Goal: Task Accomplishment & Management: Complete application form

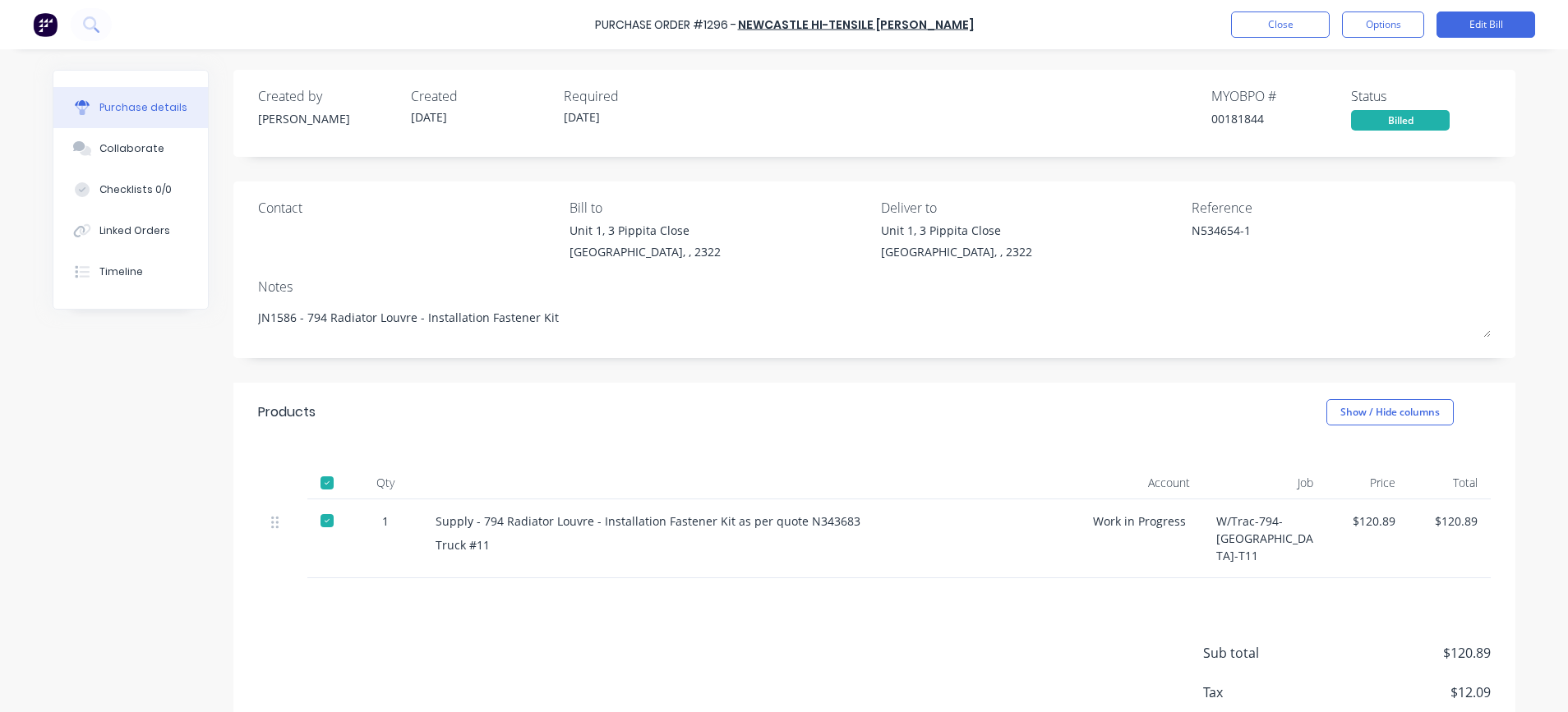
type textarea "x"
click at [1250, 24] on button "Close" at bounding box center [1280, 25] width 98 height 26
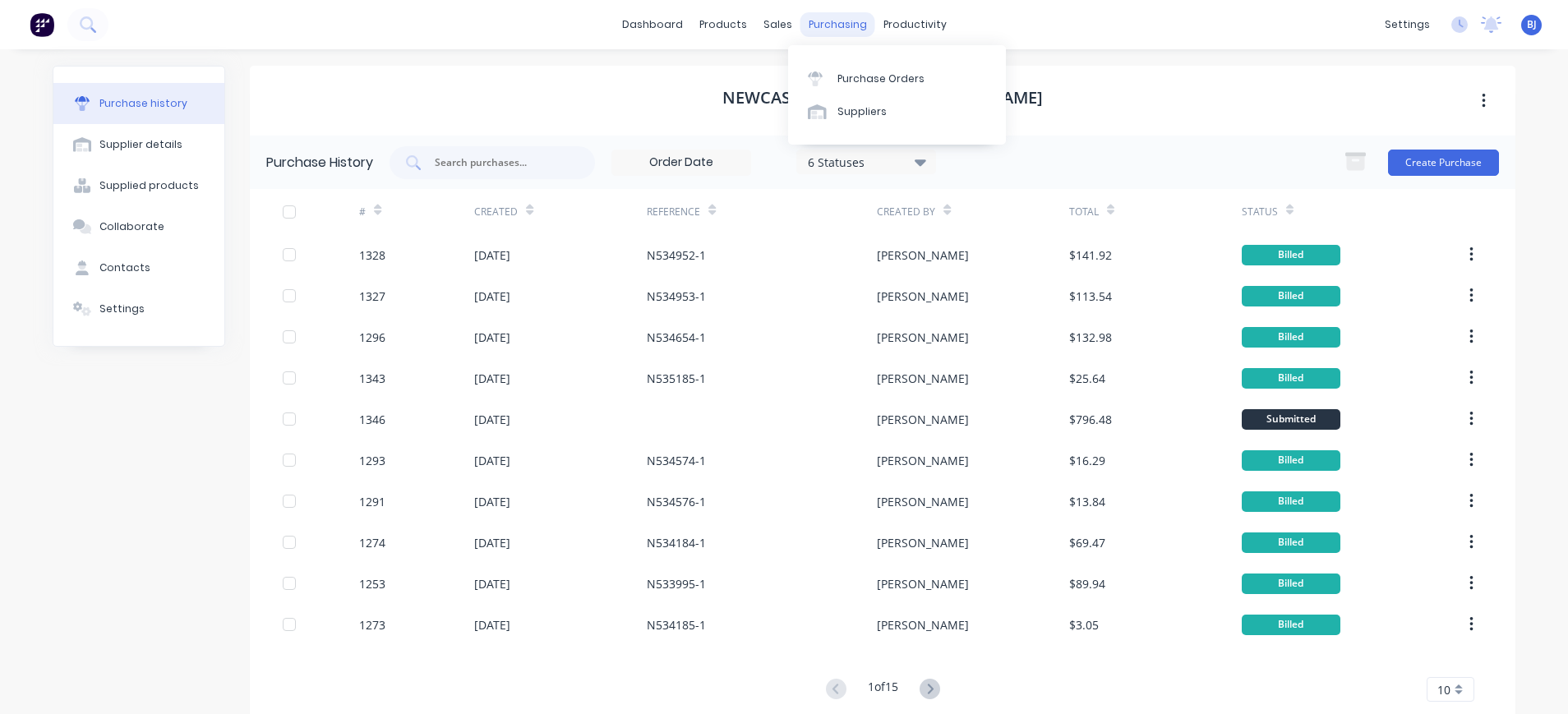
click at [822, 26] on div "purchasing" at bounding box center [838, 25] width 74 height 25
click at [848, 104] on div "Suppliers" at bounding box center [862, 112] width 50 height 15
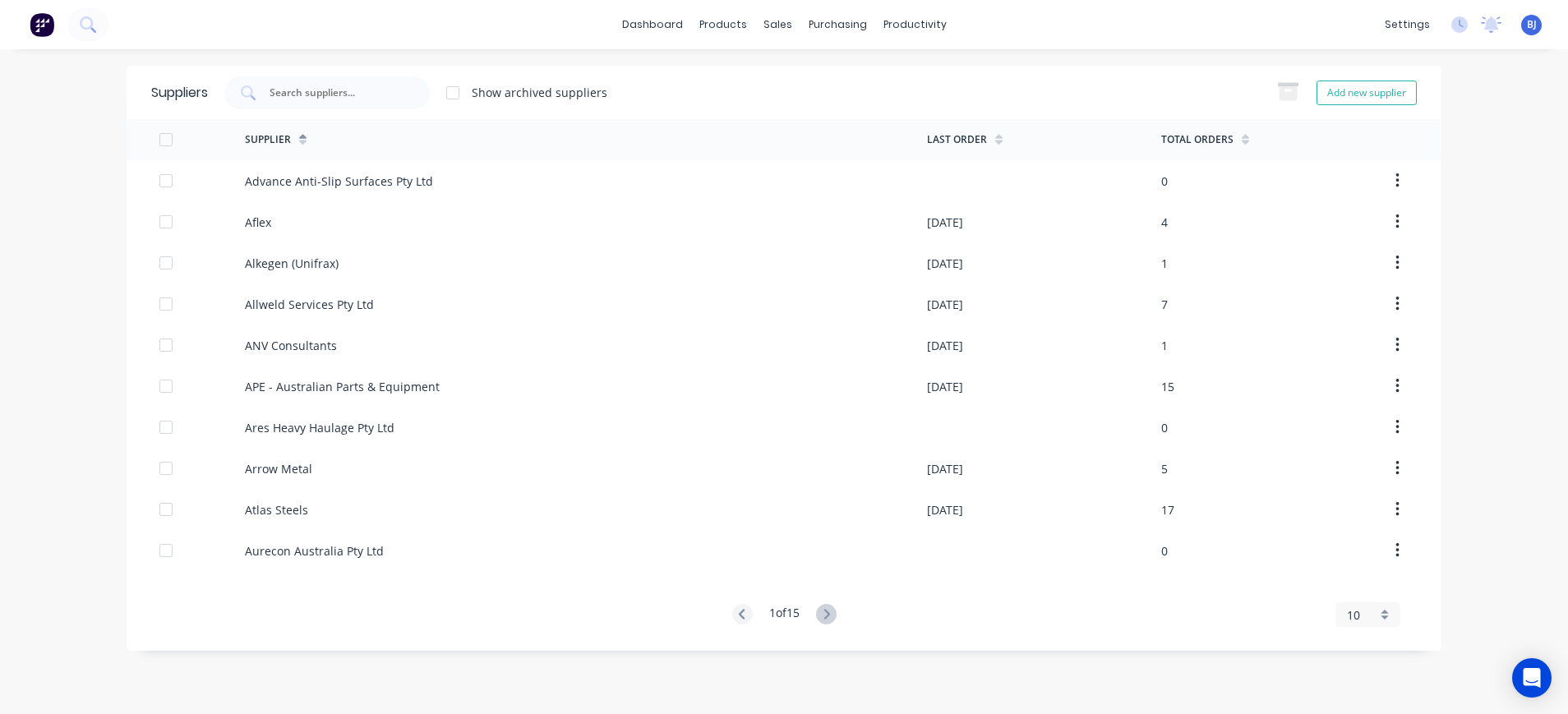
click at [1381, 93] on button "Add new supplier" at bounding box center [1366, 93] width 100 height 25
select select "AU"
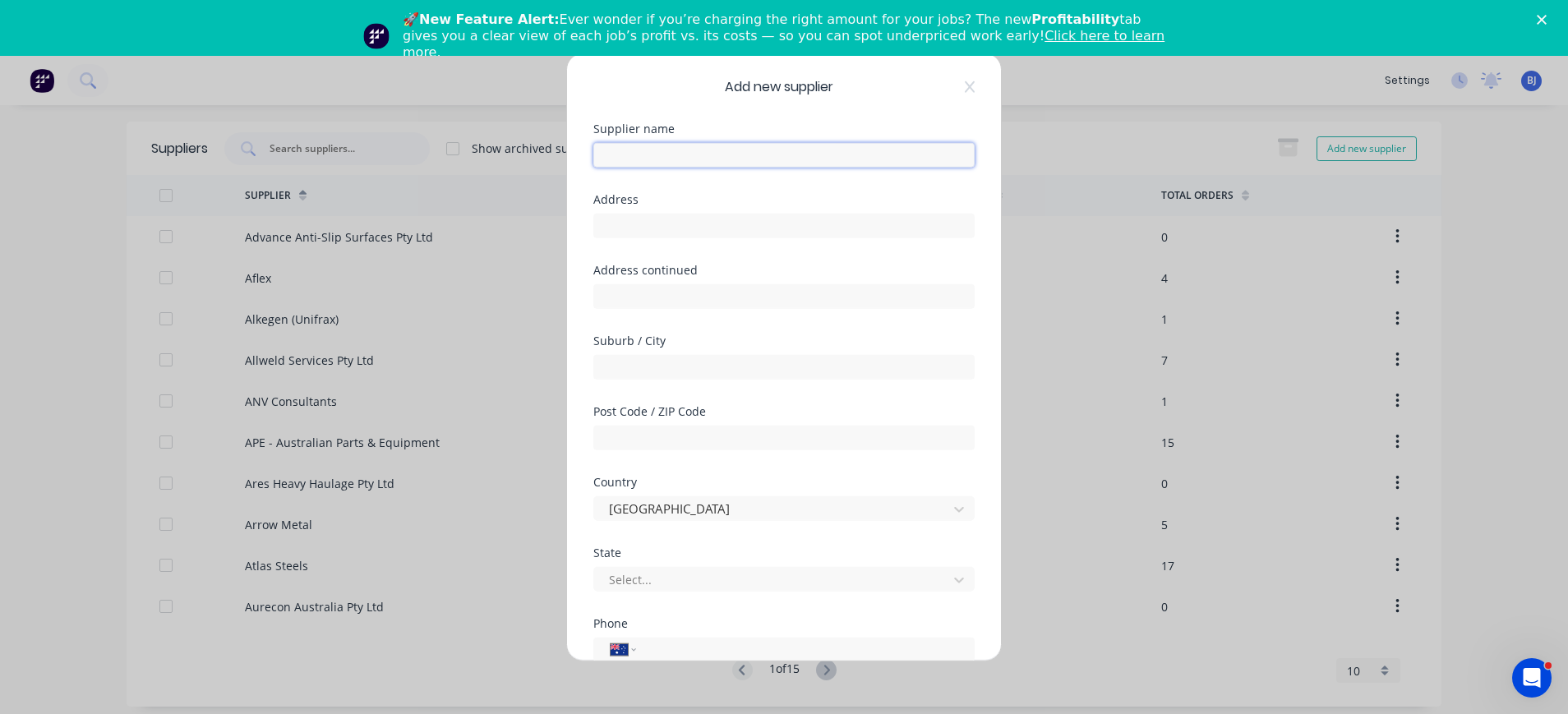
click at [763, 154] on input "text" at bounding box center [784, 155] width 381 height 25
type input "McNaughtans - Bus-Truck-Trailer Hardware"
click at [869, 228] on input "text" at bounding box center [784, 225] width 381 height 25
click at [676, 232] on input "text" at bounding box center [784, 225] width 381 height 25
paste input "321 Greens Road"
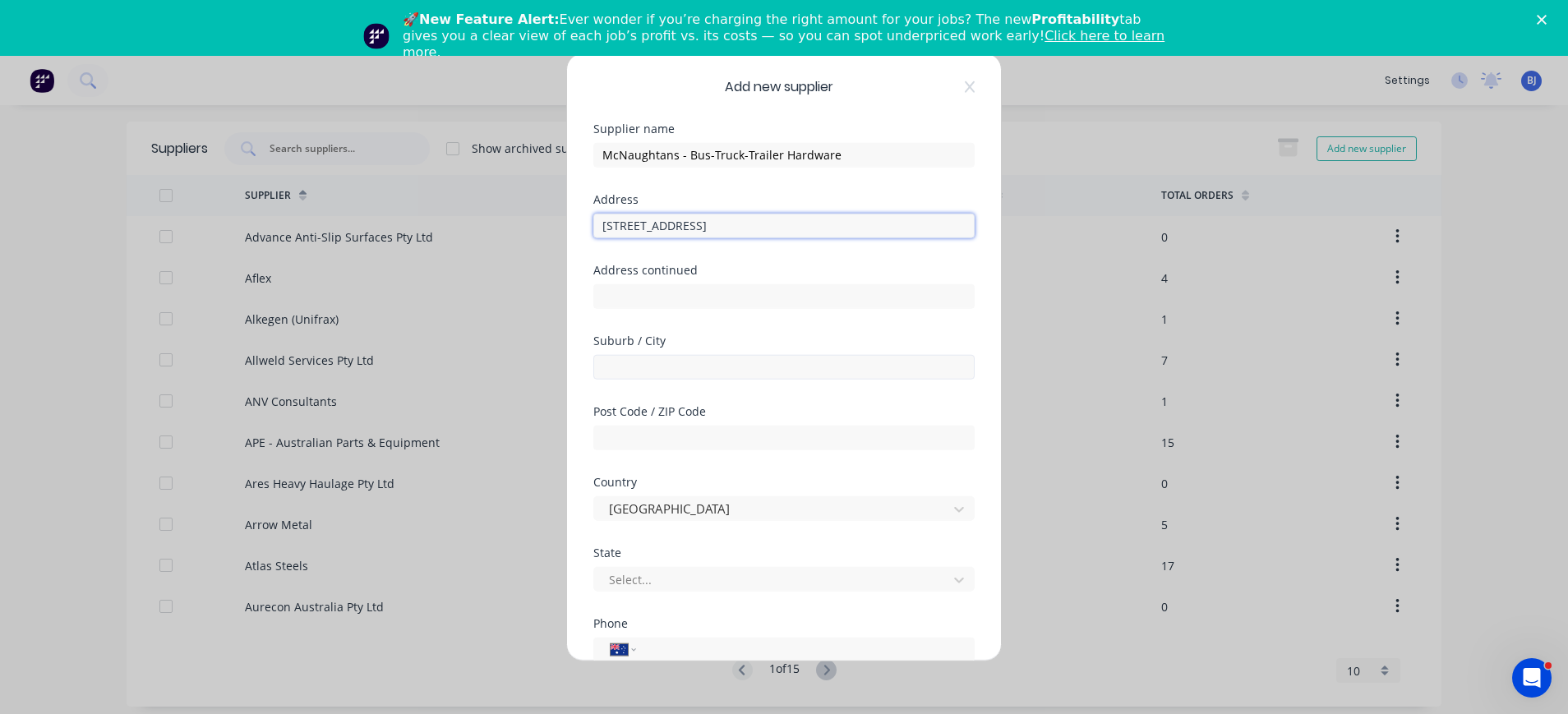
type input "321 Greens Road"
click at [690, 369] on input "text" at bounding box center [784, 367] width 381 height 25
type input "Keysborough"
click at [691, 437] on input "text" at bounding box center [784, 438] width 381 height 25
click at [903, 373] on input "Keysborough" at bounding box center [784, 367] width 381 height 25
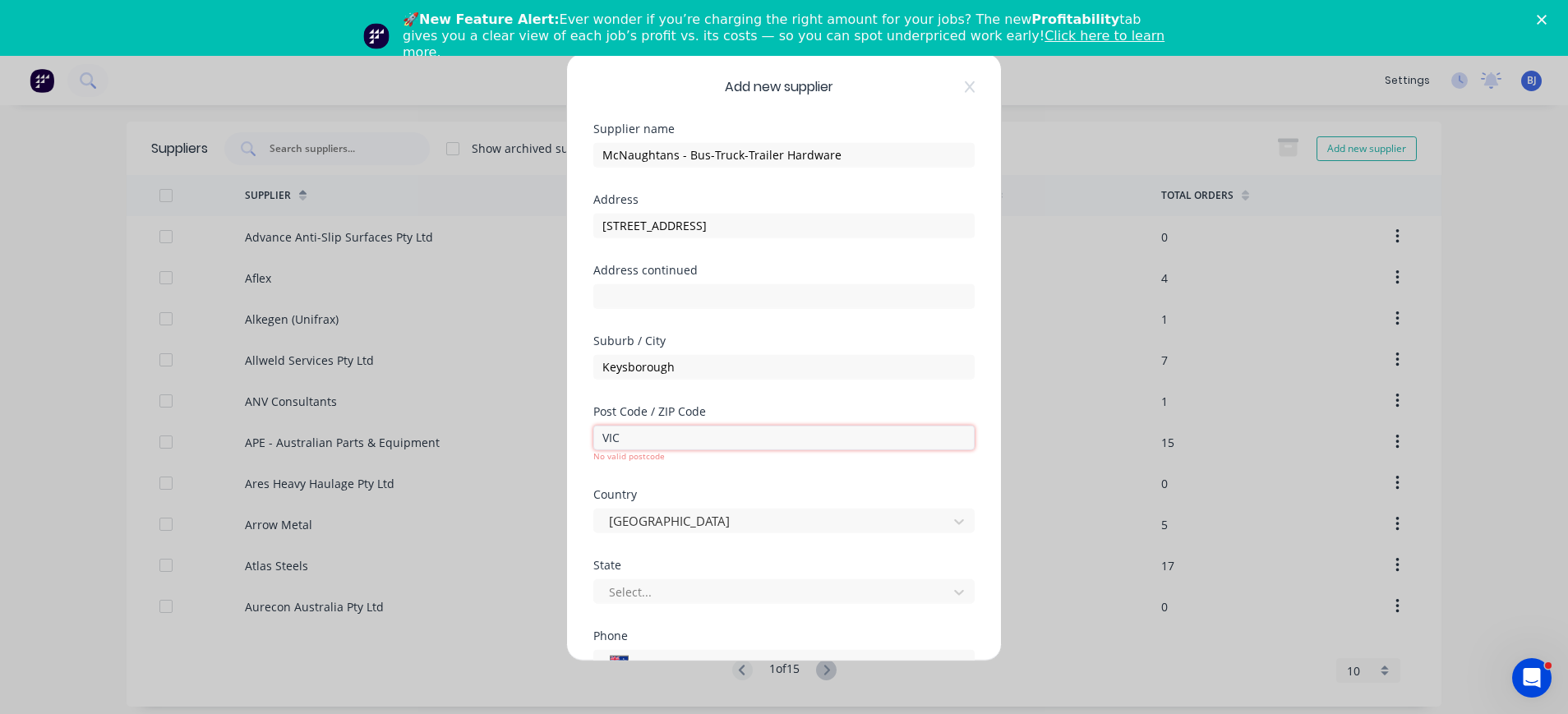
drag, startPoint x: 642, startPoint y: 444, endPoint x: 602, endPoint y: 443, distance: 40.0
click at [602, 443] on input "VIC" at bounding box center [784, 438] width 381 height 25
type input "3173"
click at [713, 578] on div "Select..." at bounding box center [784, 591] width 381 height 25
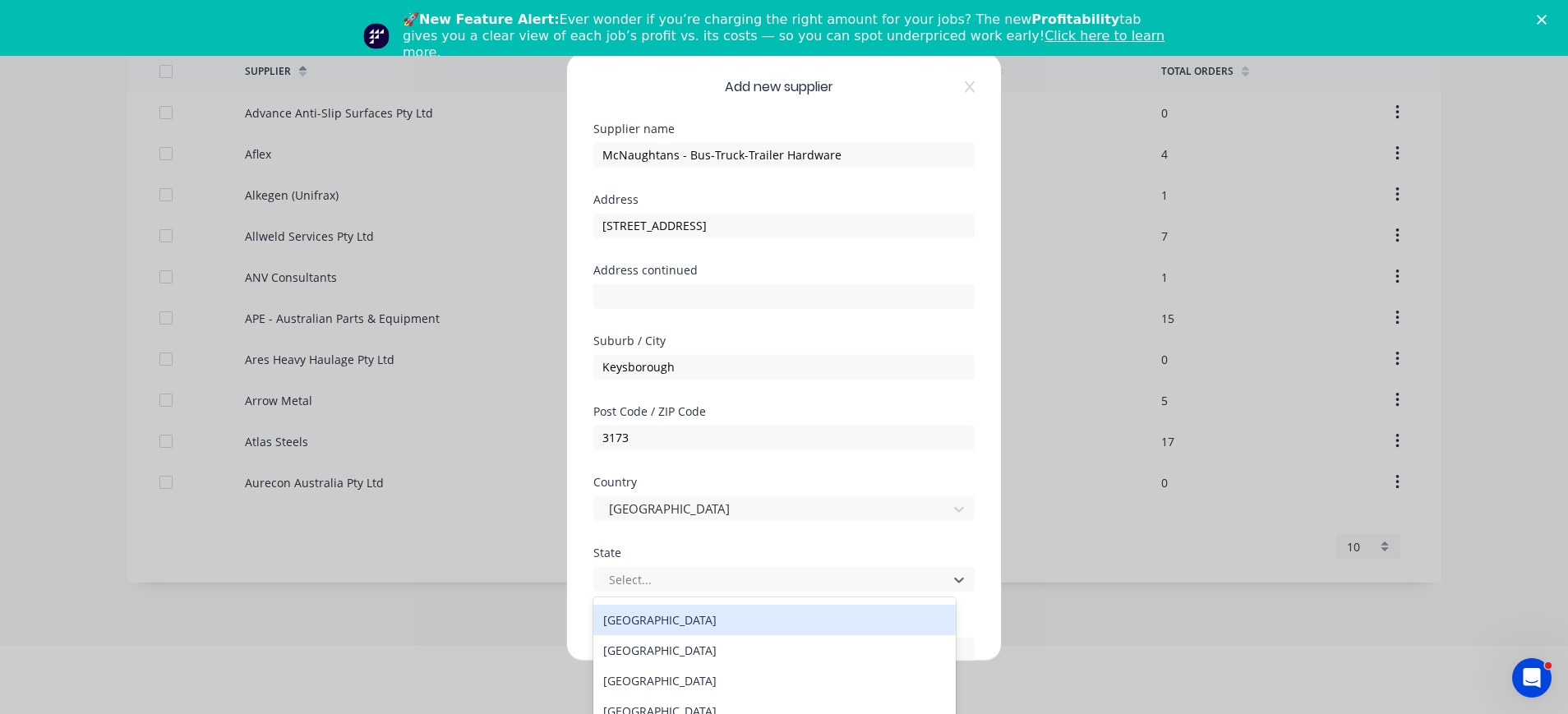
scroll to position [28, 0]
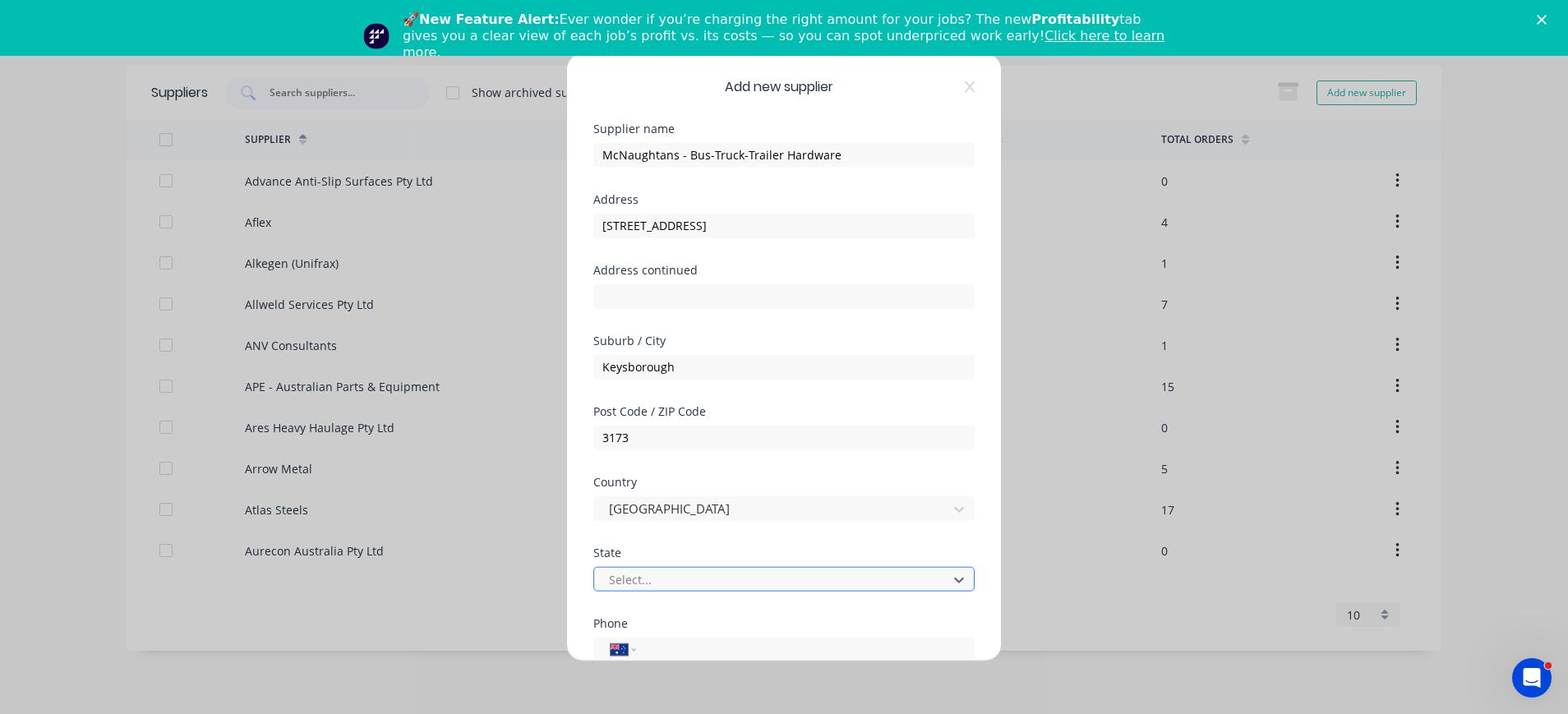
click at [738, 585] on div at bounding box center [773, 579] width 332 height 21
click at [730, 578] on div at bounding box center [773, 579] width 332 height 21
type input "Vic"
click at [690, 617] on div "Victoria" at bounding box center [774, 616] width 362 height 31
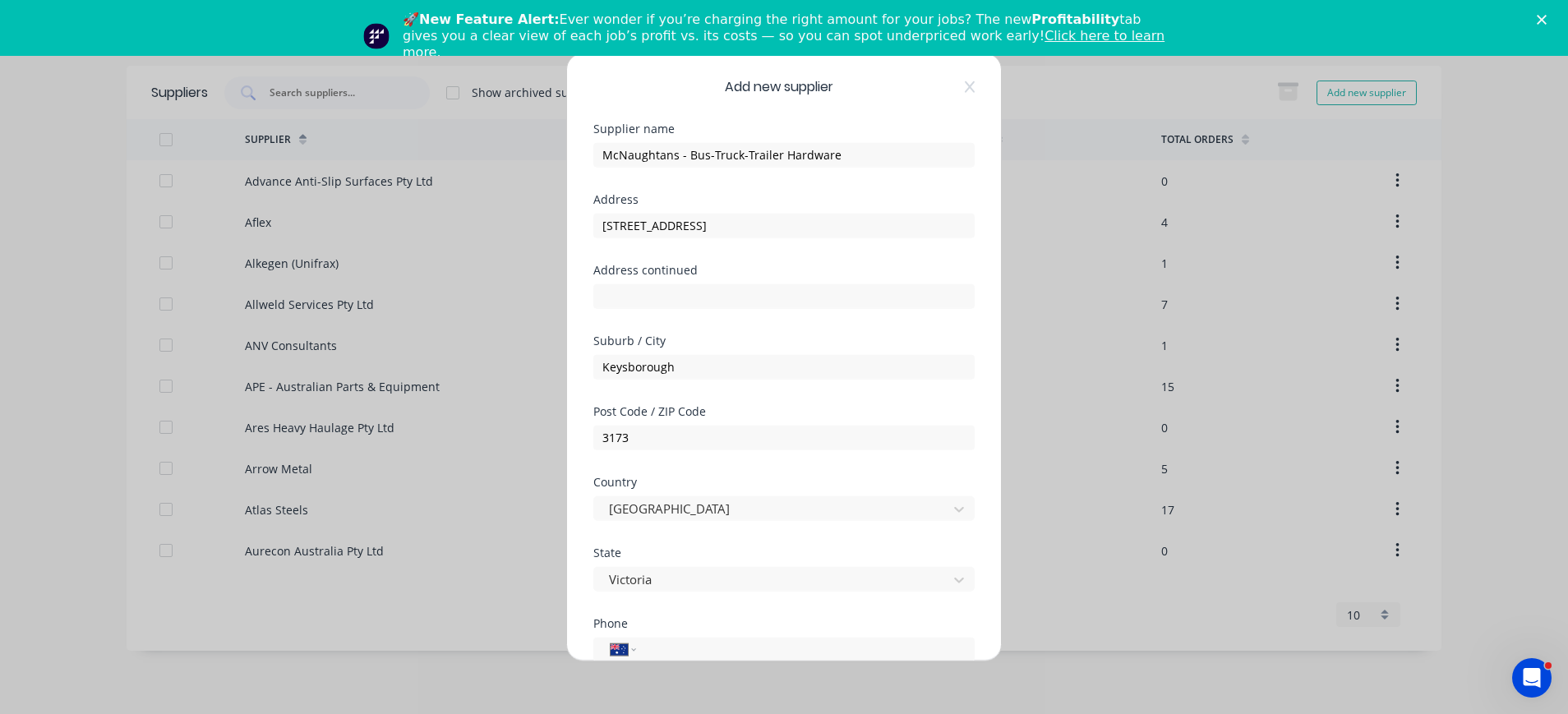
scroll to position [266, 0]
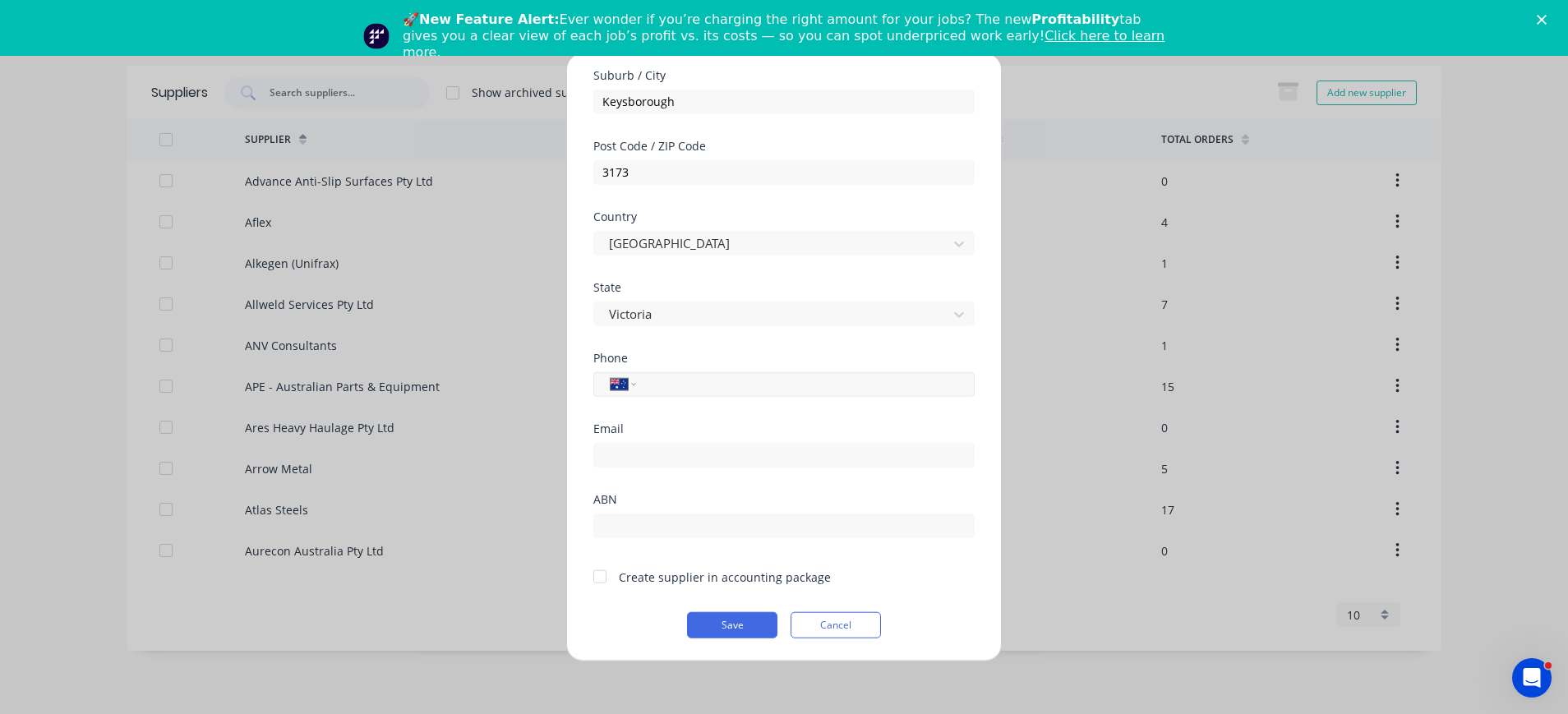
click at [720, 391] on input "tel" at bounding box center [803, 384] width 309 height 19
click at [711, 390] on input "tel" at bounding box center [803, 384] width 309 height 19
paste input "(03) 8768 6666"
type input "(03) 8768 6666"
click at [832, 458] on input "email" at bounding box center [784, 454] width 381 height 25
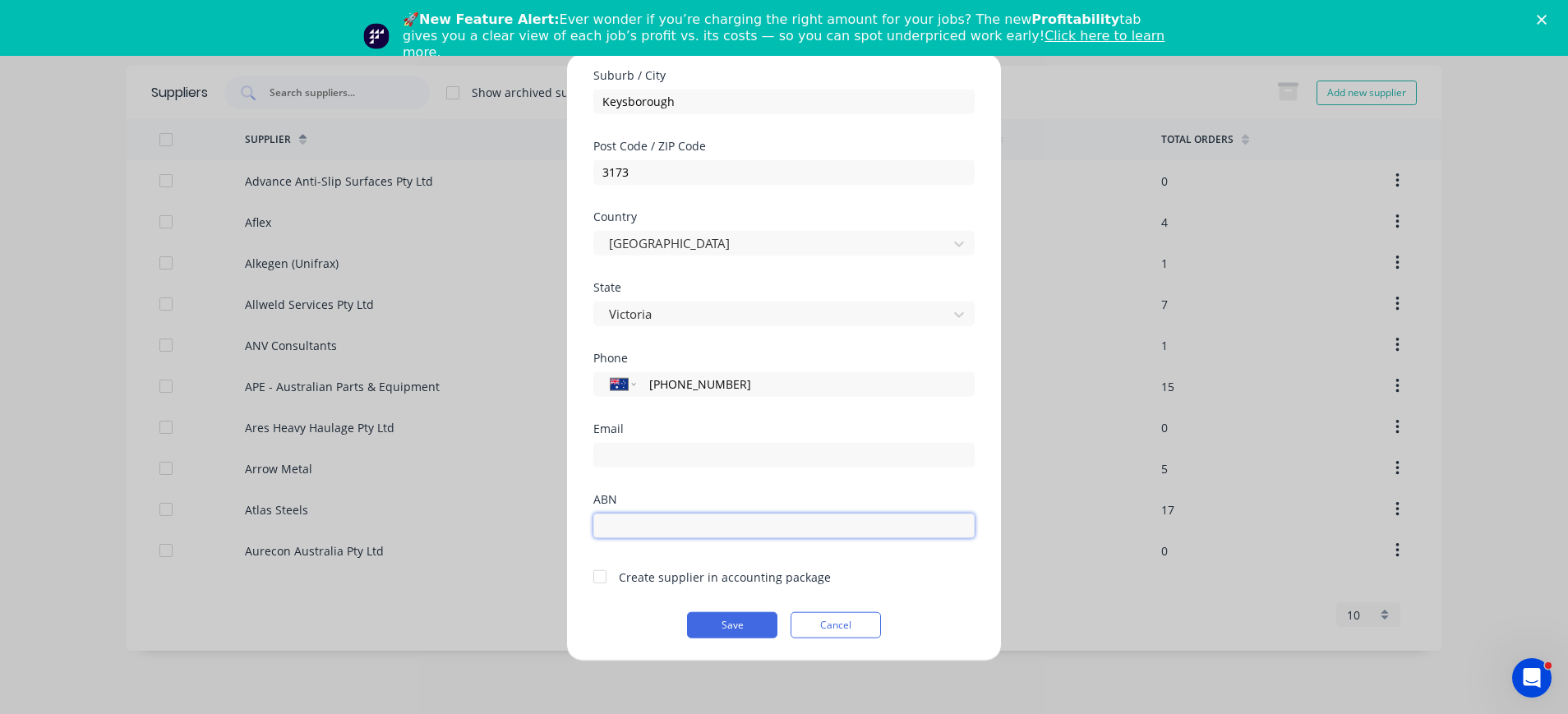
click at [731, 520] on input "text" at bounding box center [784, 525] width 381 height 25
type input "49 103 876 437"
click at [601, 577] on div at bounding box center [600, 577] width 33 height 33
click at [754, 455] on input "email" at bounding box center [784, 454] width 381 height 25
click at [631, 457] on input "email" at bounding box center [784, 454] width 381 height 25
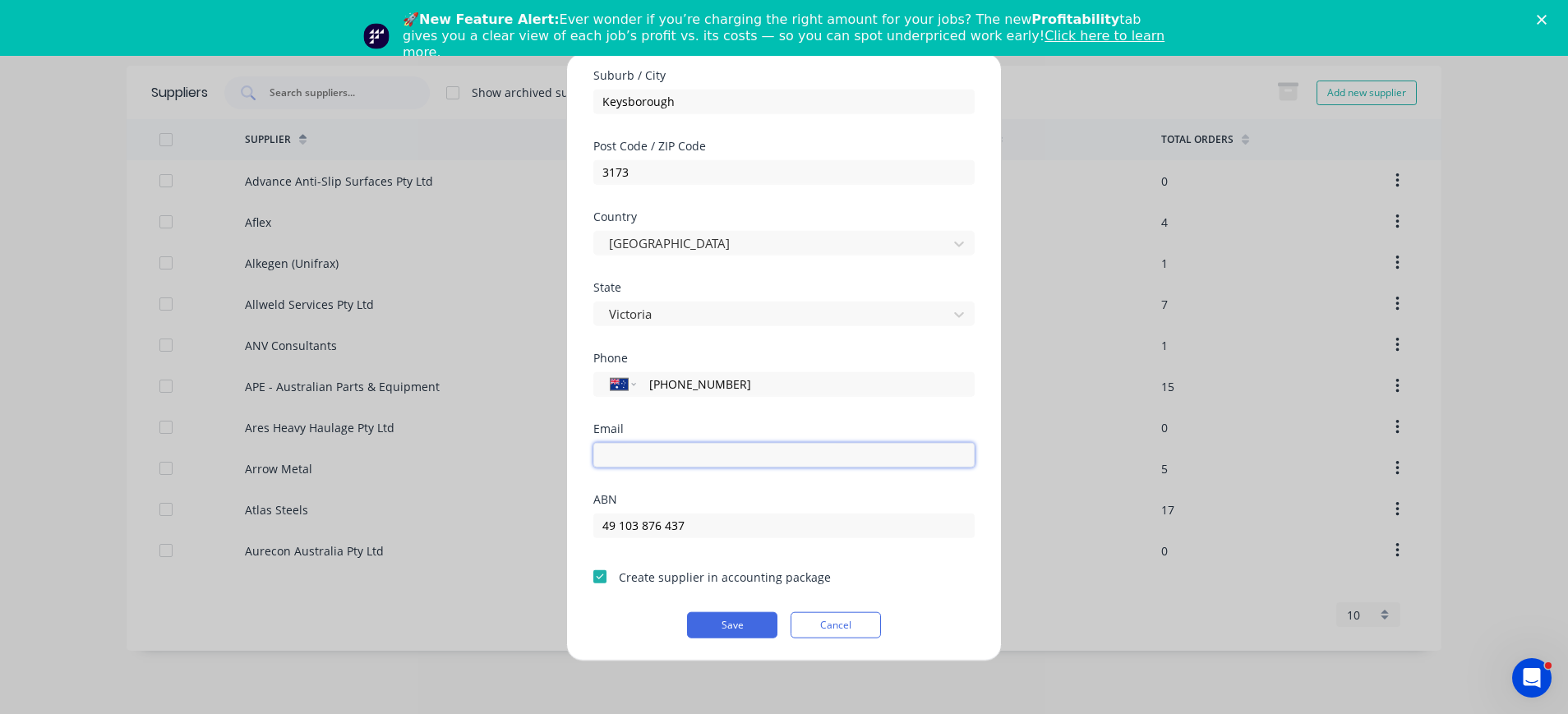
paste input "David.Weston@mcnaughtans.com.au"
type input "David.Weston@mcnaughtans.com.au"
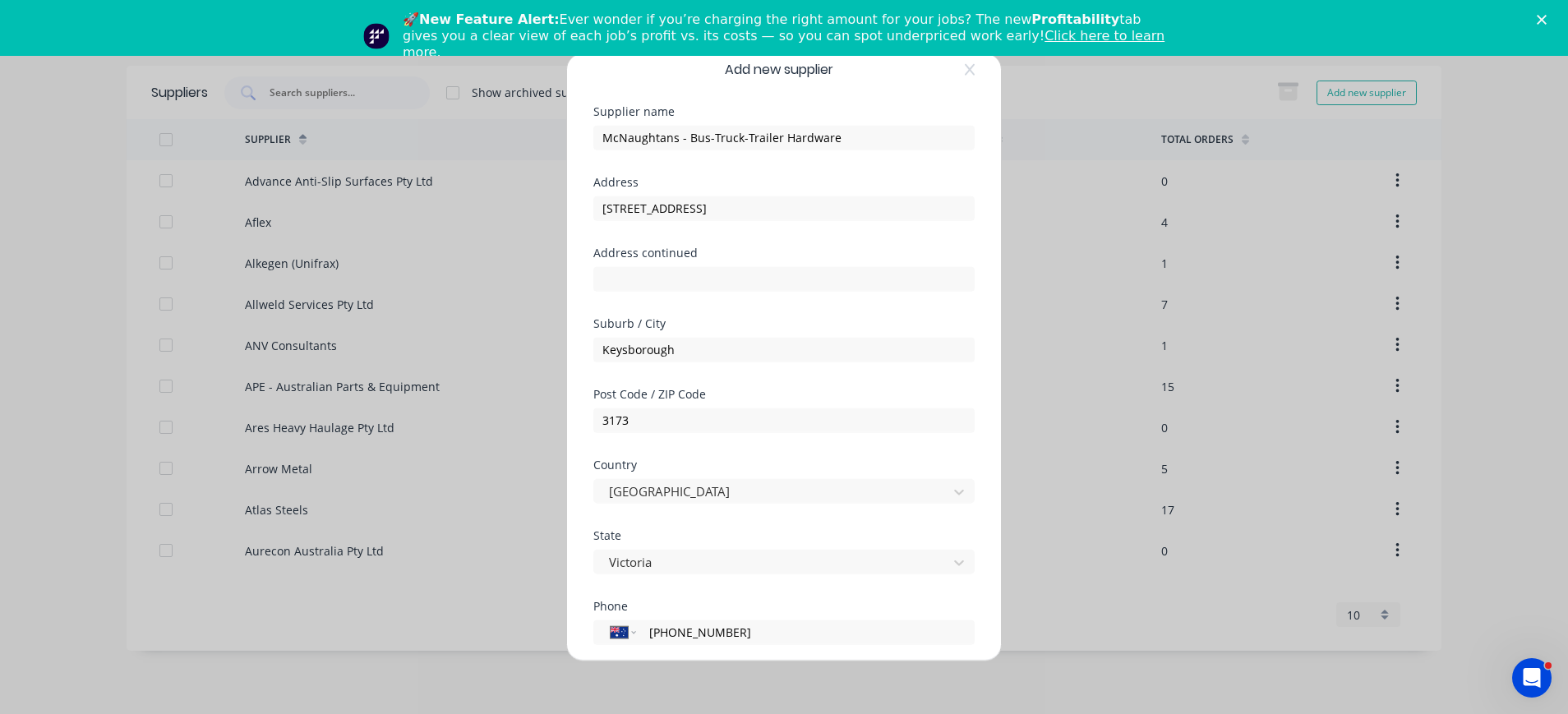
scroll to position [0, 0]
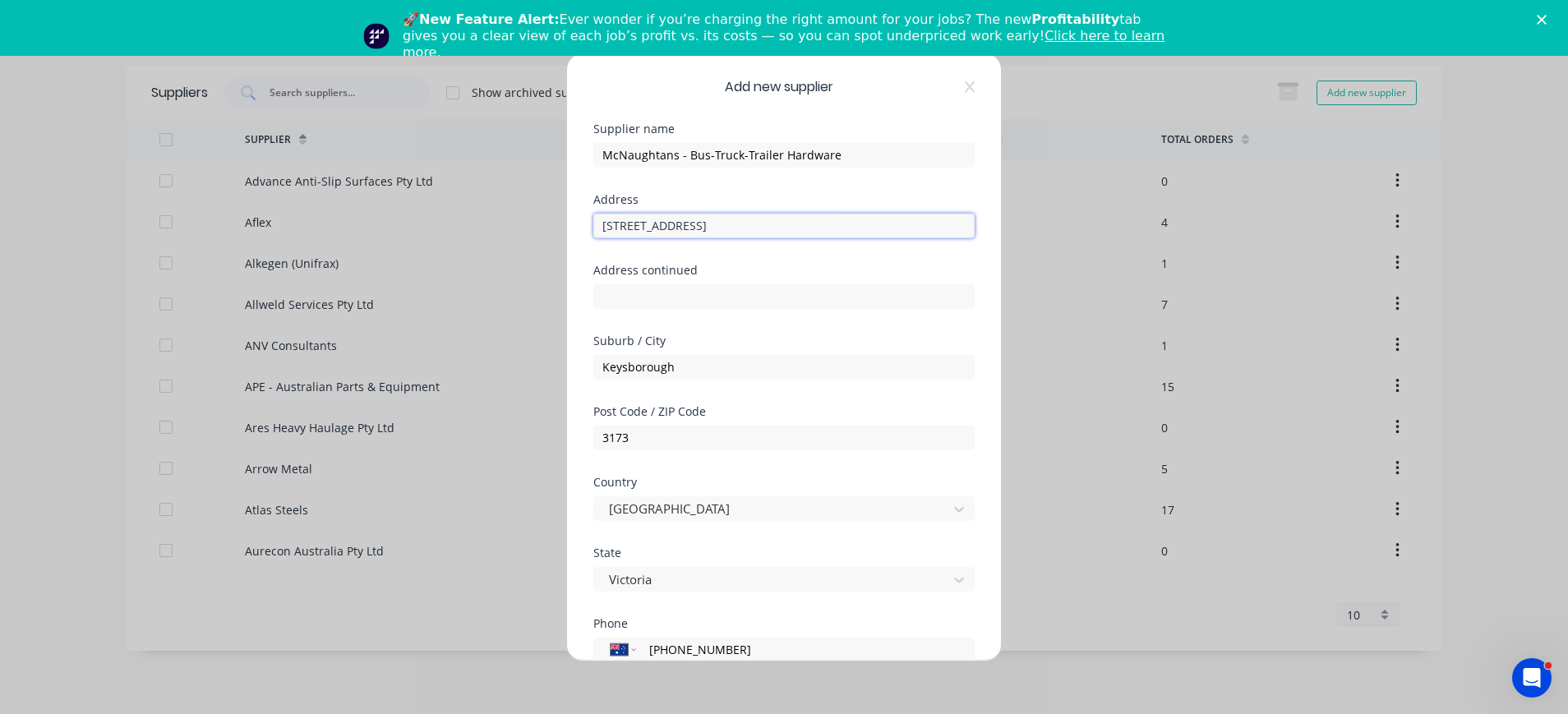
click at [721, 225] on input "321 Greens Road" at bounding box center [784, 225] width 381 height 25
drag, startPoint x: 721, startPoint y: 225, endPoint x: 591, endPoint y: 225, distance: 130.0
click at [591, 225] on div "Add new supplier Supplier name McNaughtans - Bus-Truck-Trailer Hardware Address…" at bounding box center [784, 357] width 434 height 607
paste input "2/ 314 Hoxton Park Rd"
type input "2/ 314 Hoxton Park Rd"
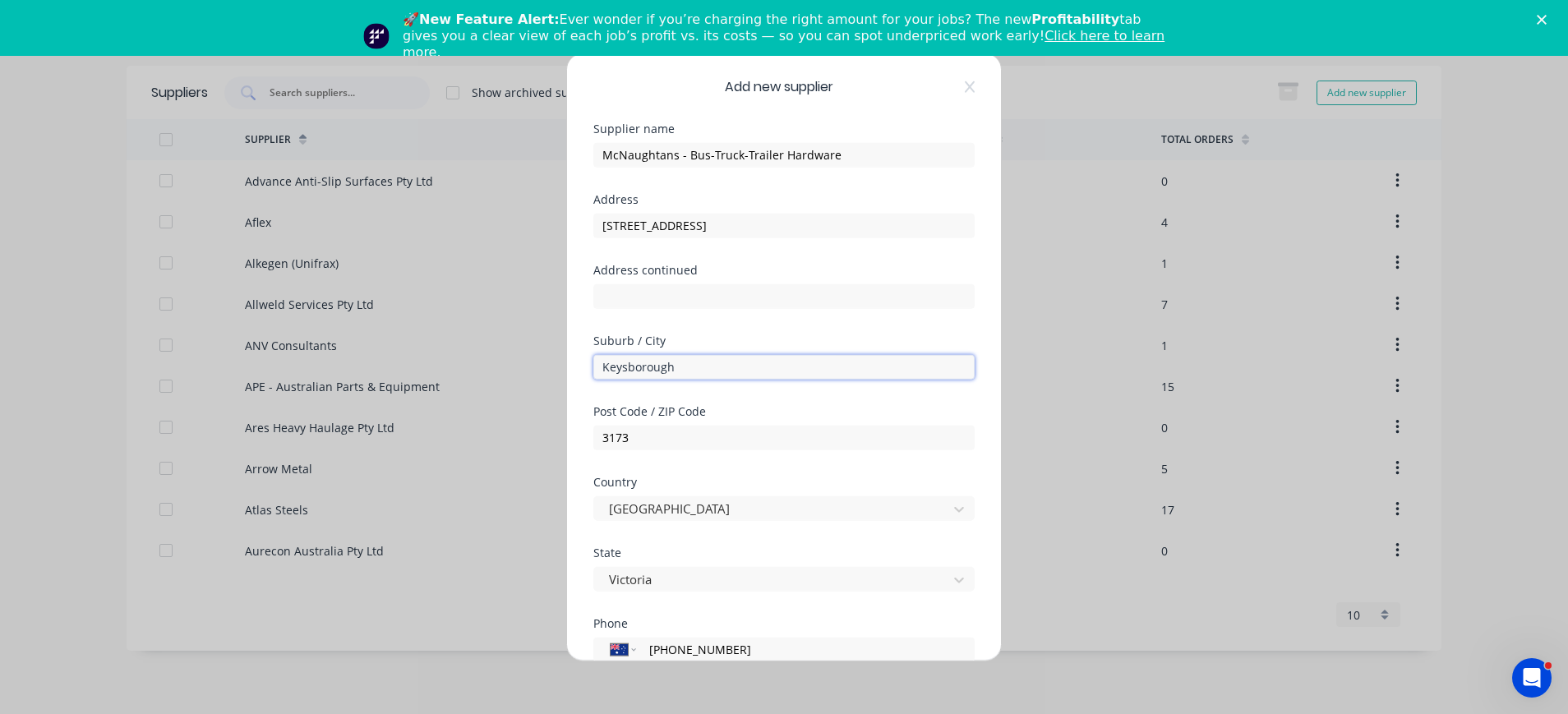
drag, startPoint x: 698, startPoint y: 362, endPoint x: 581, endPoint y: 370, distance: 117.3
click at [581, 370] on div "Add new supplier Supplier name McNaughtans - Bus-Truck-Trailer Hardware Address…" at bounding box center [784, 357] width 434 height 607
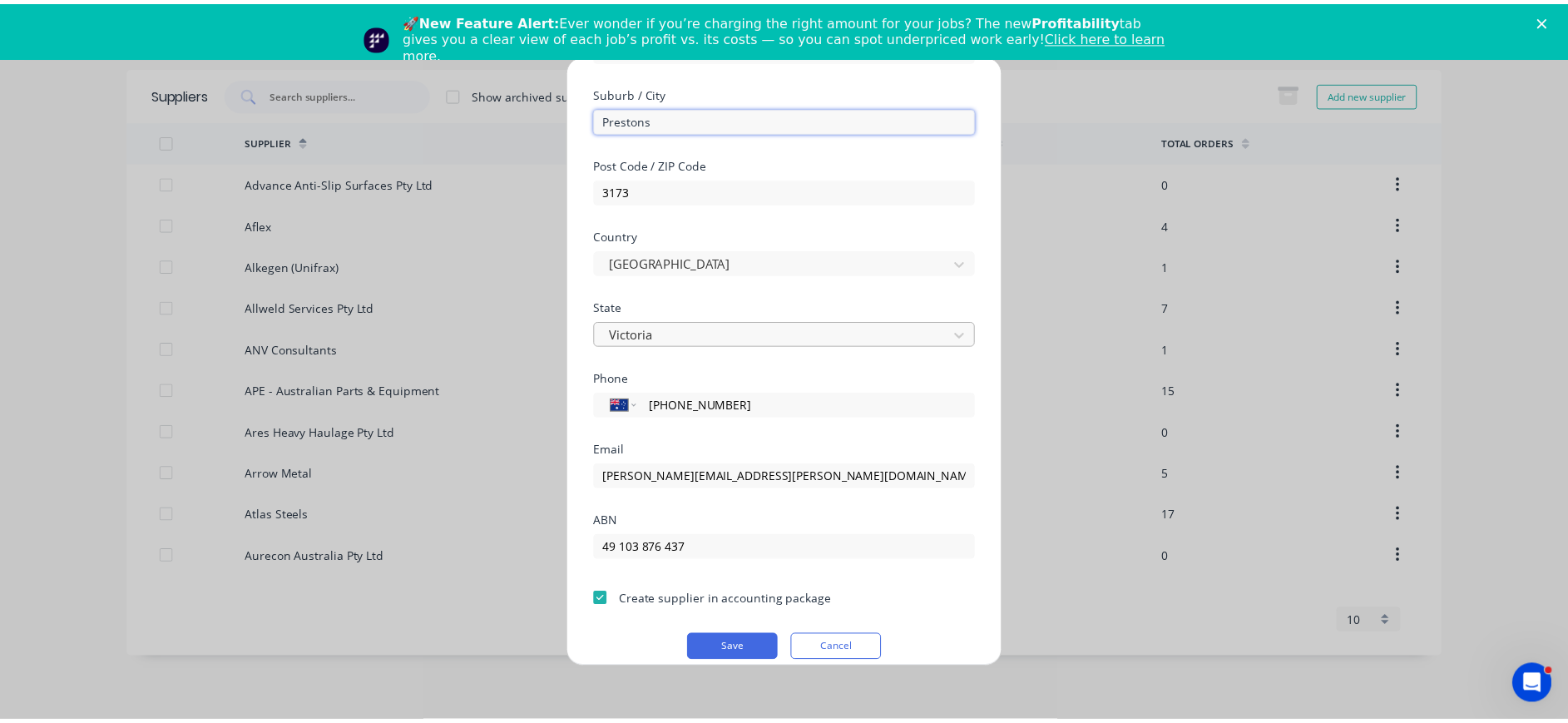
scroll to position [269, 0]
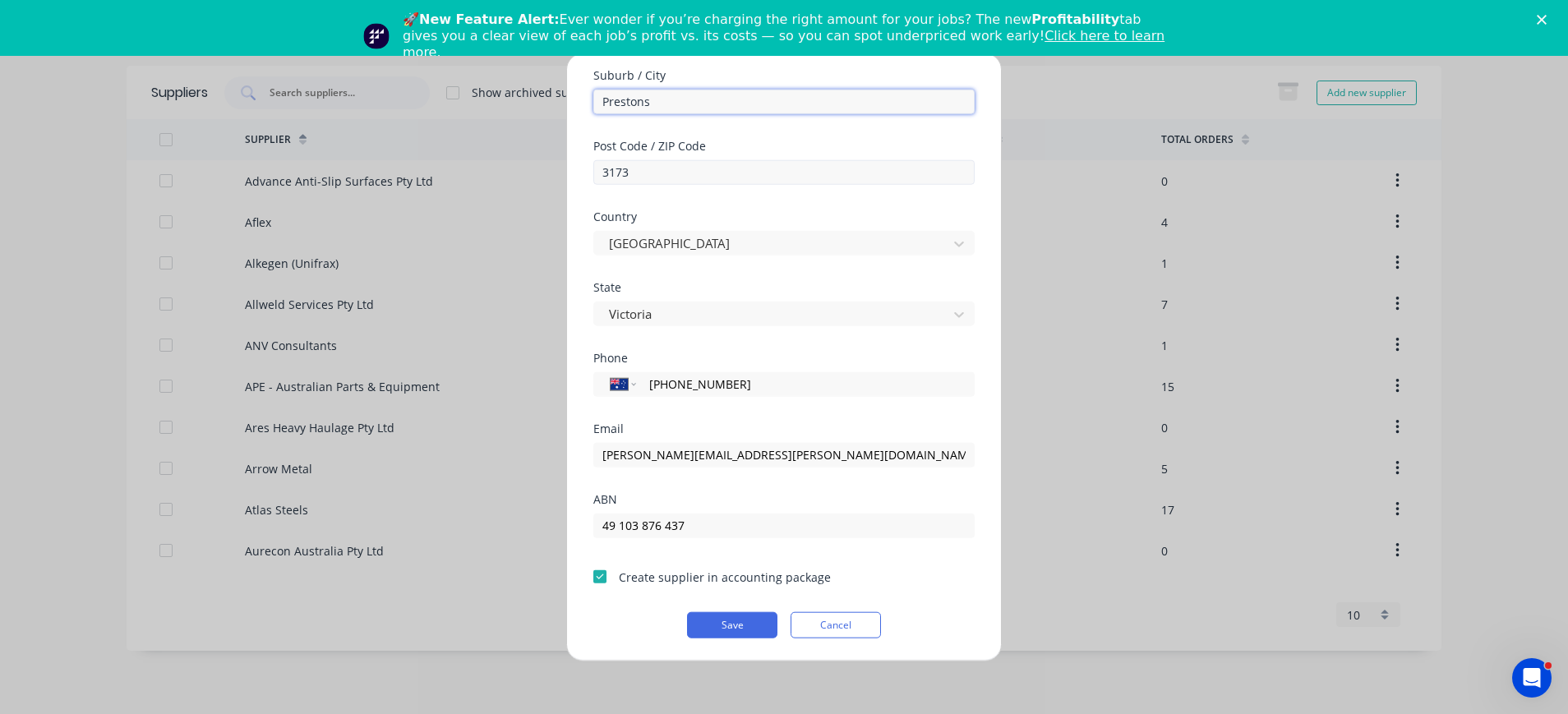
type input "Prestons"
drag, startPoint x: 688, startPoint y: 173, endPoint x: 570, endPoint y: 163, distance: 118.4
click at [570, 163] on div "Add new supplier Supplier name McNaughtans - Bus-Truck-Trailer Hardware Address…" at bounding box center [784, 357] width 434 height 607
type input "3072"
click at [687, 611] on button "Save" at bounding box center [731, 625] width 90 height 26
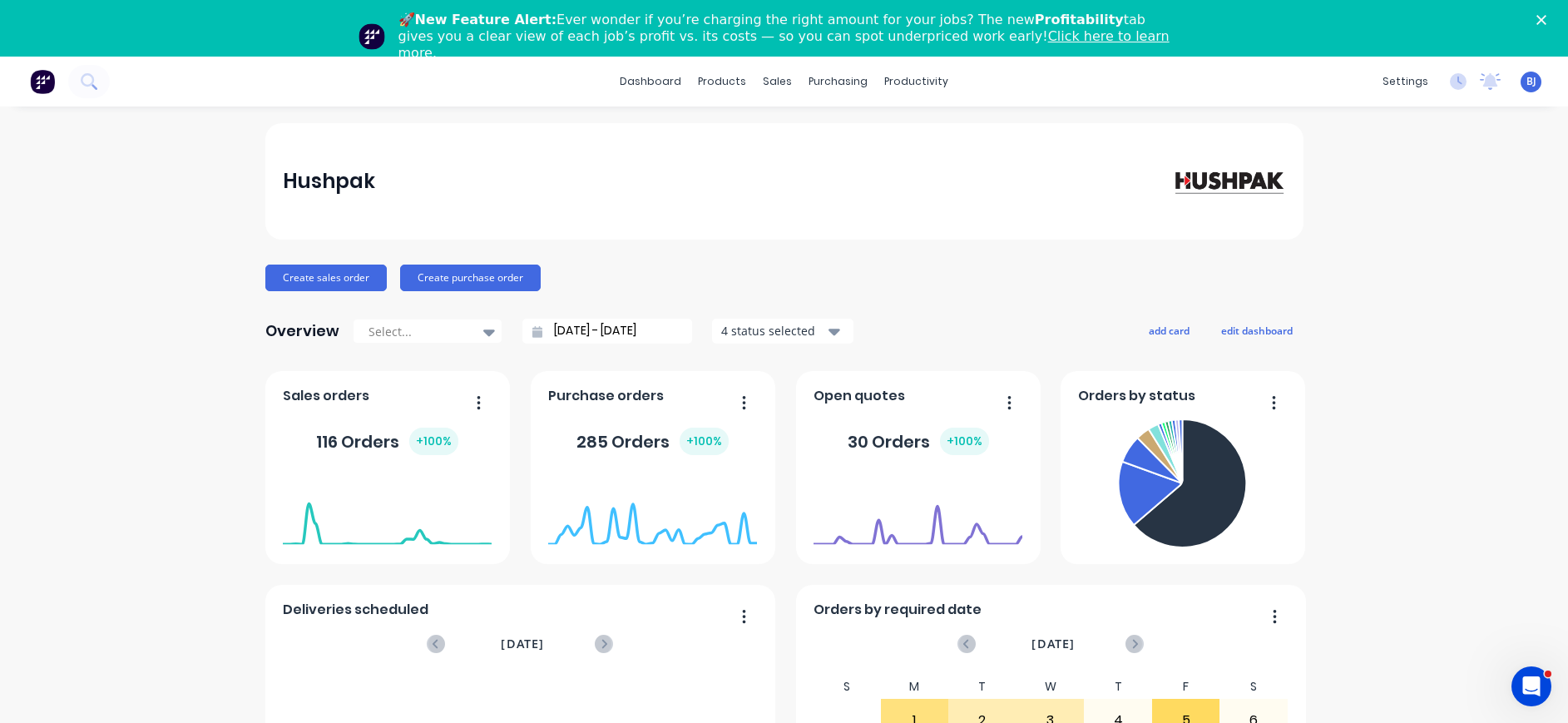
click at [1107, 96] on div "dashboard products sales purchasing productivity dashboard products Product Cat…" at bounding box center [784, 82] width 1568 height 50
click at [1379, 227] on div "Hushpak Create sales order Create purchase order Overview Select... 02/08/25 - …" at bounding box center [784, 557] width 1568 height 869
click at [458, 279] on button "Create purchase order" at bounding box center [471, 278] width 141 height 27
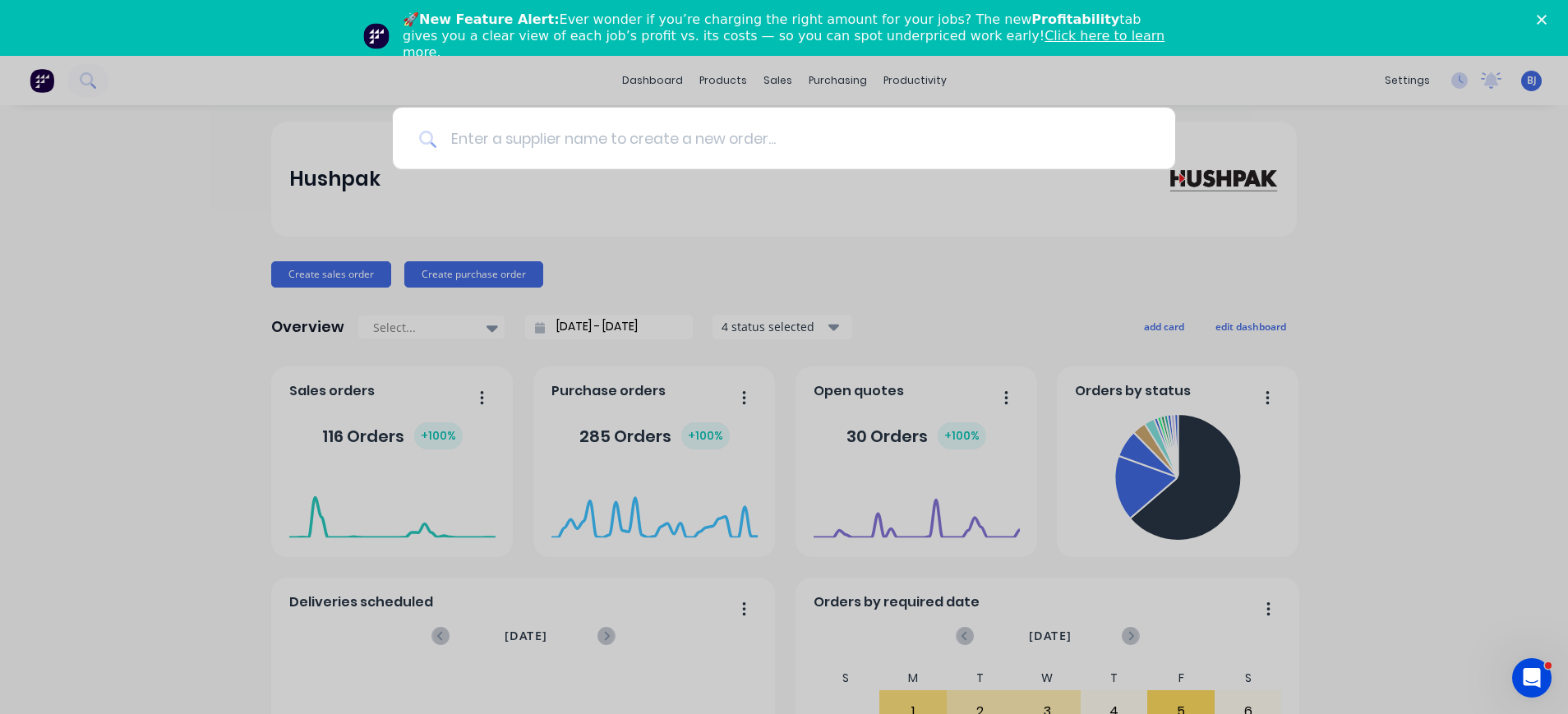
click at [589, 148] on input at bounding box center [793, 138] width 712 height 62
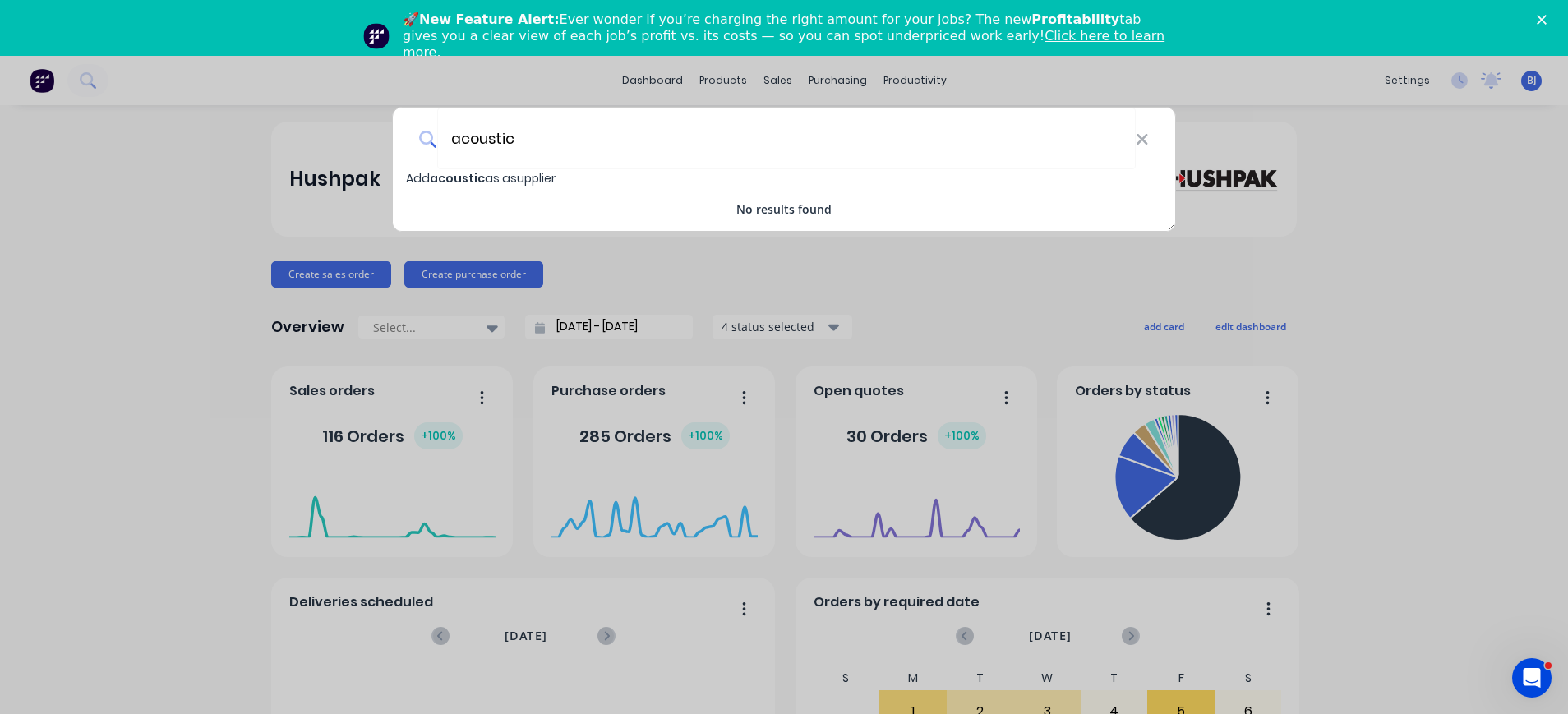
type input "acoustic"
